Goal: Information Seeking & Learning: Check status

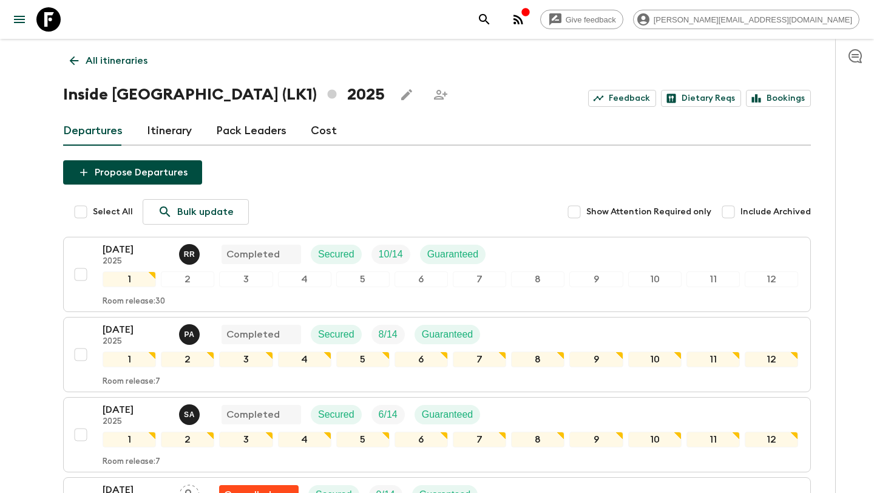
scroll to position [723, 0]
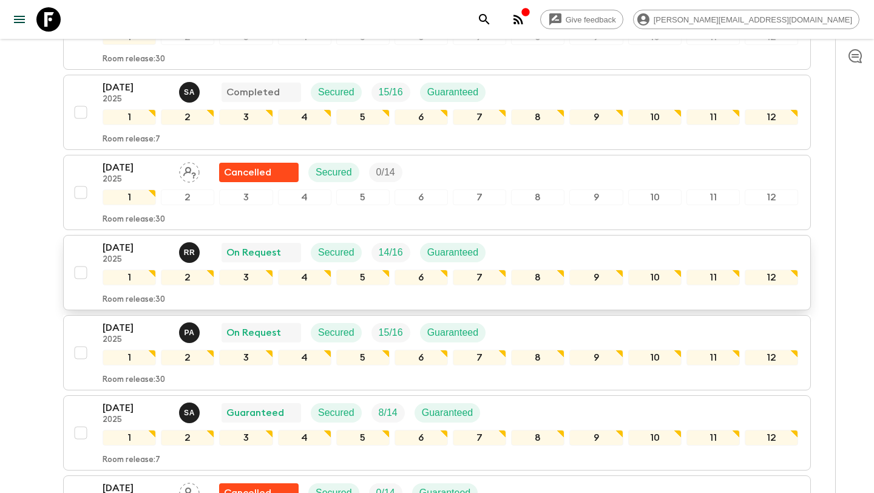
click at [211, 256] on div "[DATE] 2025 R R On Request Secured 14 / 16 Guaranteed" at bounding box center [299, 252] width 393 height 24
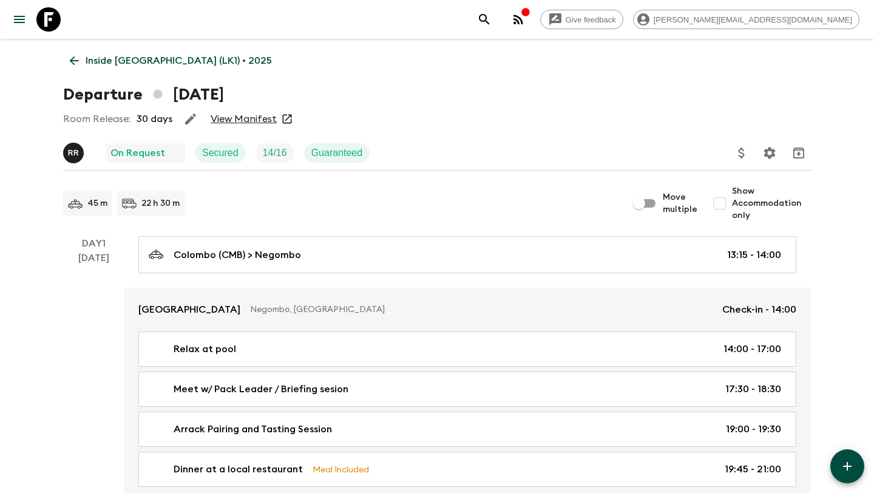
click at [255, 117] on link "View Manifest" at bounding box center [244, 119] width 66 height 12
click at [69, 62] on icon at bounding box center [73, 60] width 13 height 13
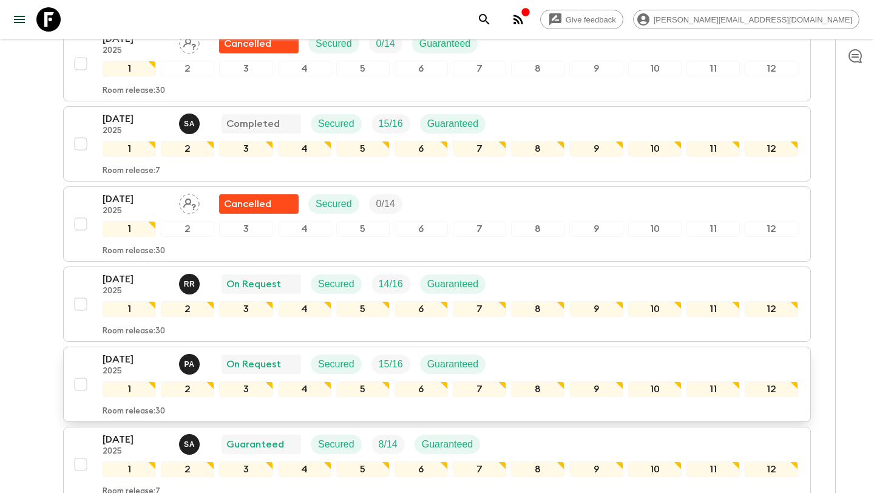
scroll to position [780, 0]
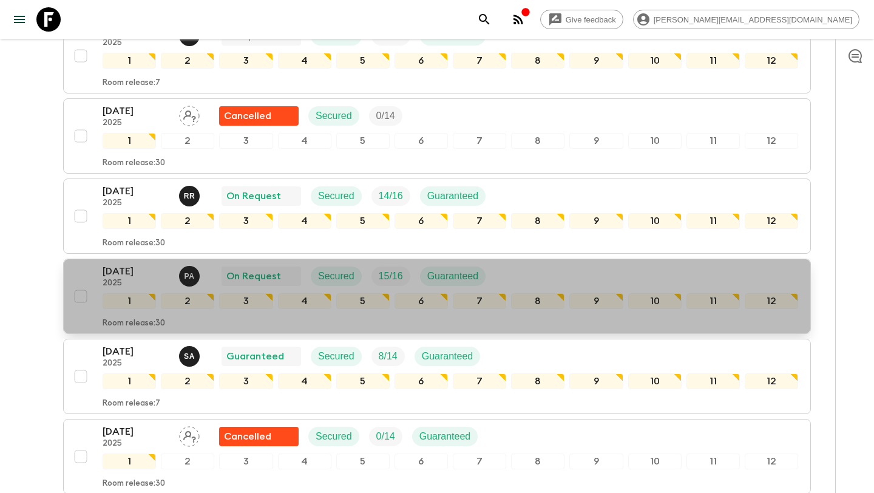
click at [151, 282] on p "2025" at bounding box center [136, 284] width 67 height 10
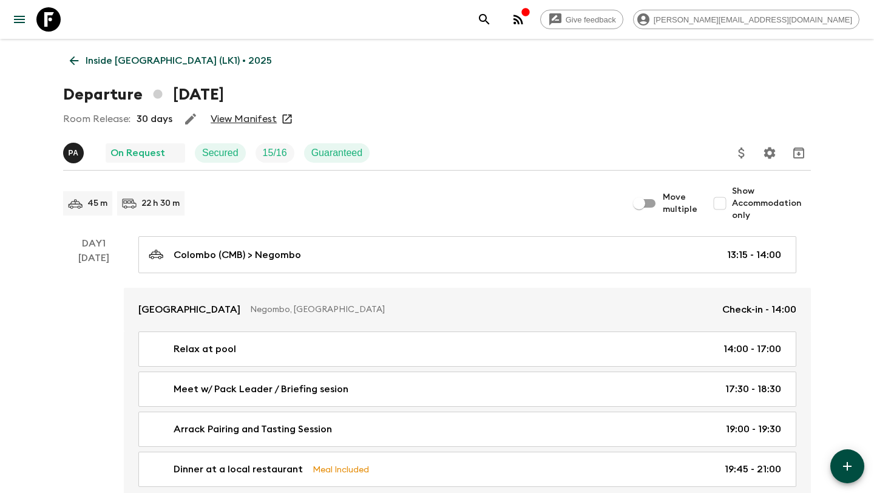
click at [244, 121] on link "View Manifest" at bounding box center [244, 119] width 66 height 12
